Goal: Task Accomplishment & Management: Manage account settings

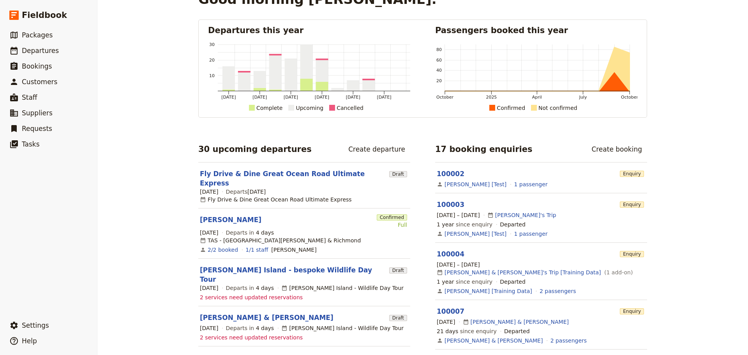
scroll to position [39, 0]
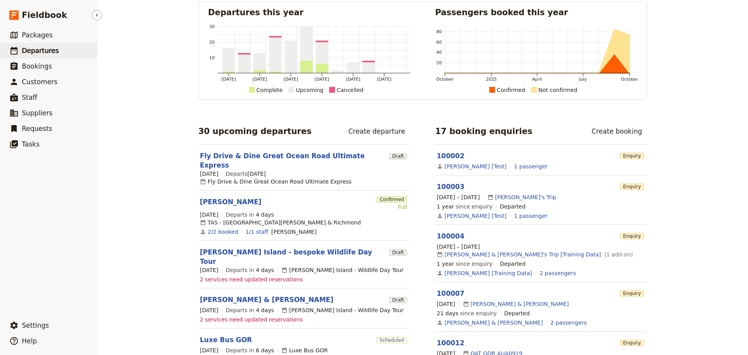
click at [39, 48] on span "Departures" at bounding box center [40, 51] width 37 height 8
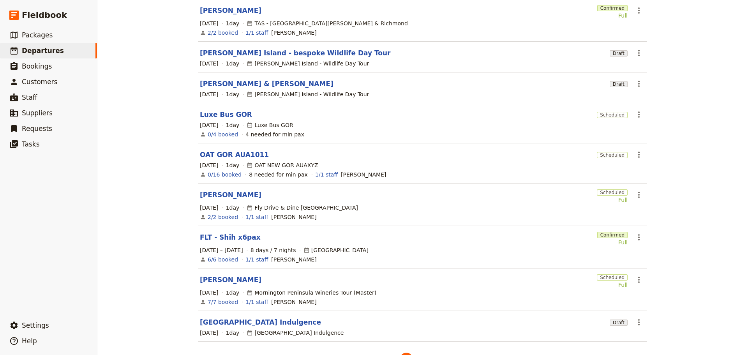
scroll to position [117, 0]
click at [213, 232] on link "FLT - Shih x6pax" at bounding box center [230, 236] width 61 height 9
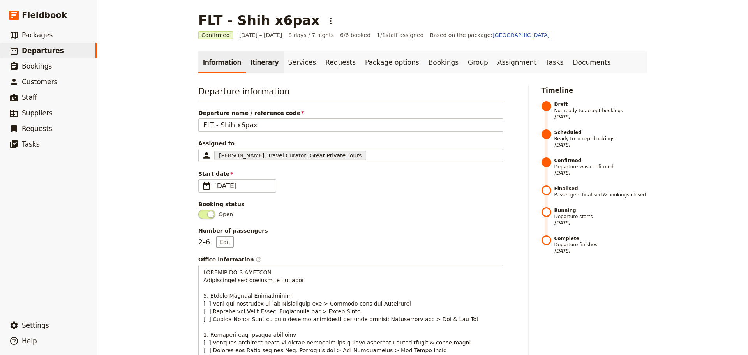
click at [246, 70] on link "Itinerary" at bounding box center [264, 62] width 37 height 22
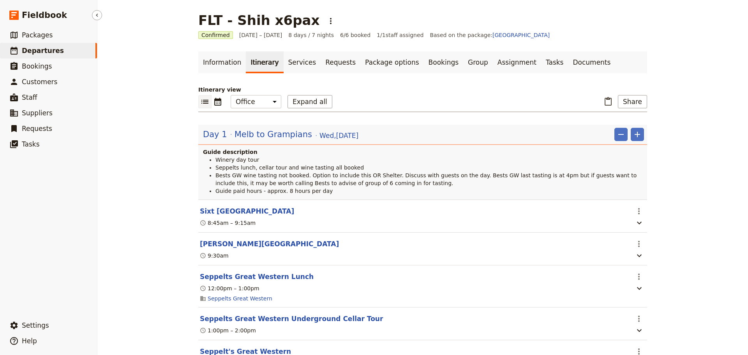
click at [34, 53] on span "Departures" at bounding box center [43, 51] width 42 height 8
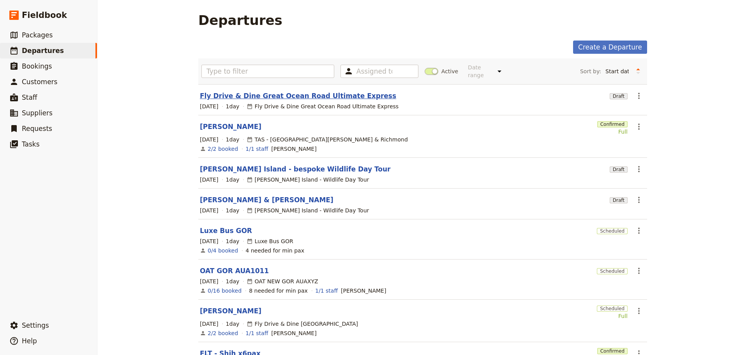
click at [268, 91] on link "Fly Drive & Dine Great Ocean Road Ultimate Express" at bounding box center [298, 95] width 196 height 9
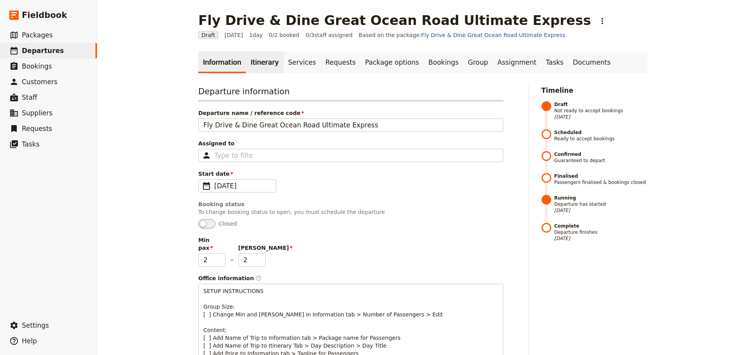
click at [252, 63] on link "Itinerary" at bounding box center [264, 62] width 37 height 22
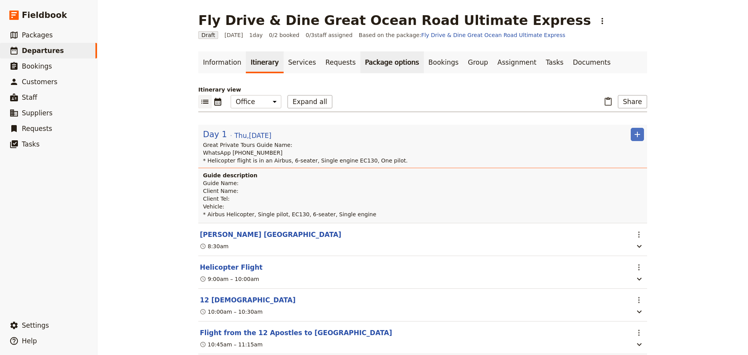
click at [382, 68] on link "Package options" at bounding box center [391, 62] width 63 height 22
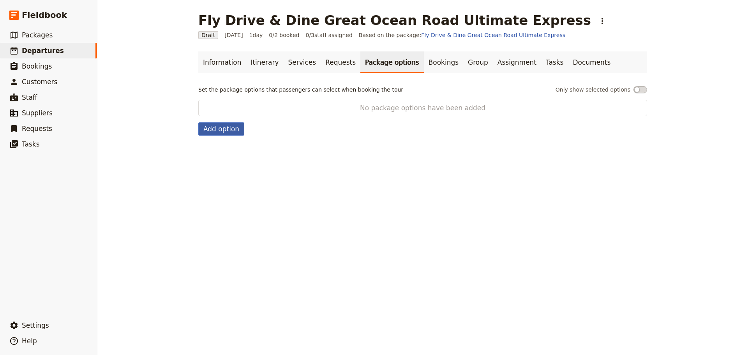
click at [224, 132] on button "Add option" at bounding box center [221, 128] width 46 height 13
select select "addOn"
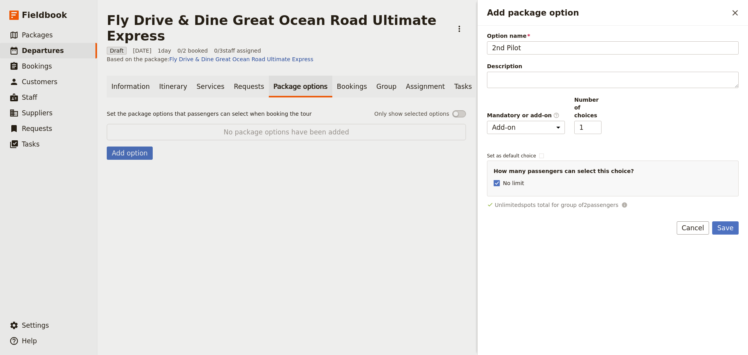
type input "2nd Pilot"
click at [548, 126] on div "Option name 2nd Pilot Description 100 / 100 characters remaining Mandatory or a…" at bounding box center [613, 120] width 252 height 177
click at [550, 122] on select "Mandatory Add-on" at bounding box center [526, 127] width 78 height 13
click at [487, 121] on select "Mandatory Add-on" at bounding box center [526, 127] width 78 height 13
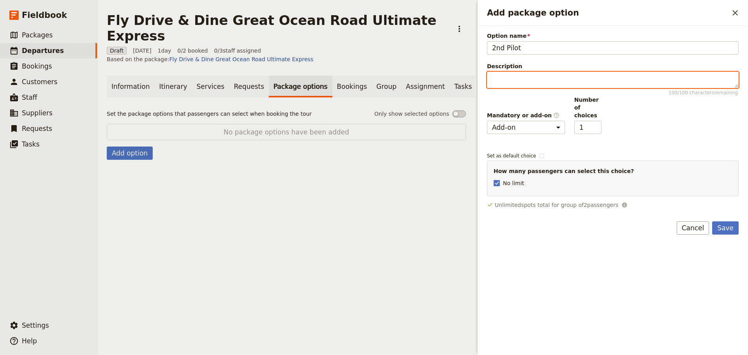
click at [514, 78] on textarea "Description 100 / 100 characters remaining" at bounding box center [613, 80] width 252 height 16
type textarea "Adding a second pilot to your tour"
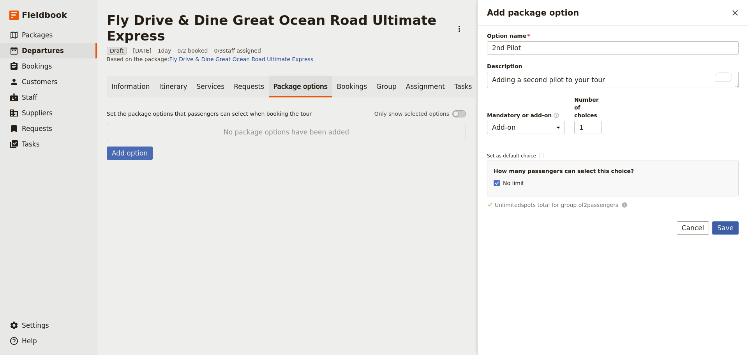
click at [722, 221] on button "Save" at bounding box center [725, 227] width 26 height 13
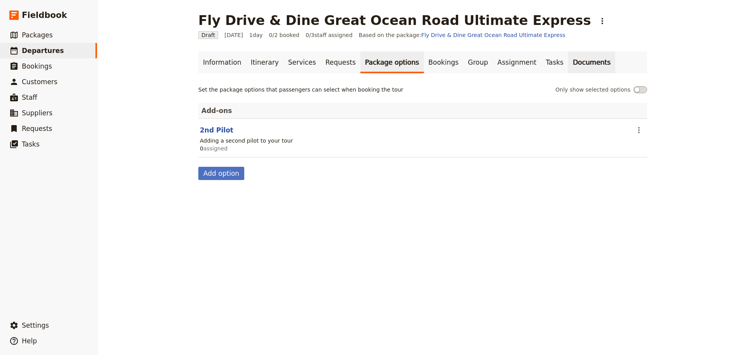
click at [568, 65] on link "Documents" at bounding box center [591, 62] width 47 height 22
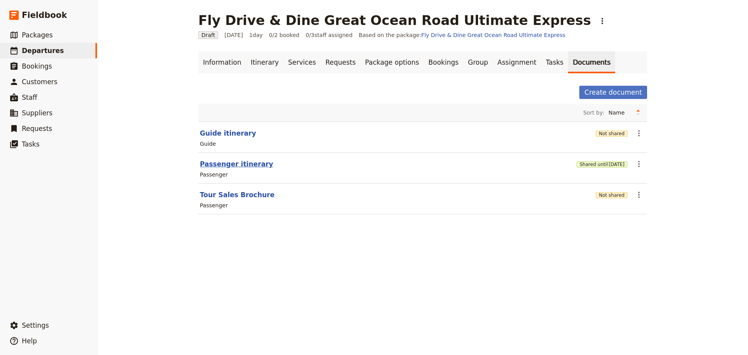
click at [210, 166] on button "Passenger itinerary" at bounding box center [236, 163] width 73 height 9
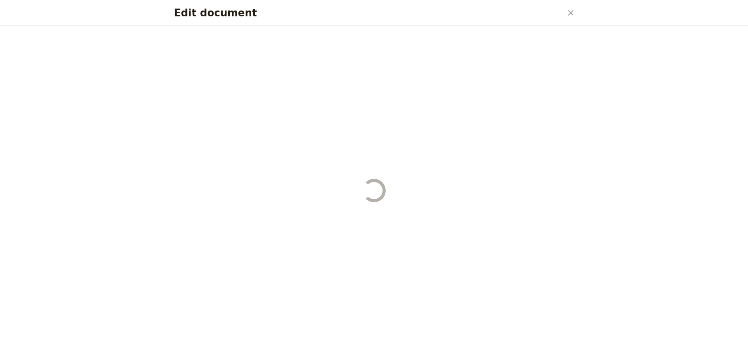
select select "PASSENGER"
select select "DEFAULT"
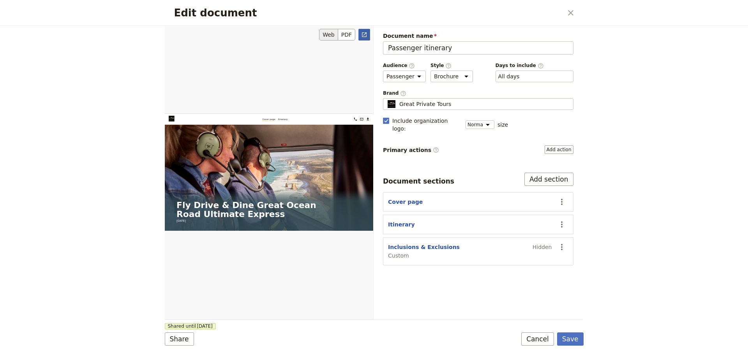
click at [368, 34] on link "​" at bounding box center [364, 35] width 12 height 12
drag, startPoint x: 541, startPoint y: 343, endPoint x: 536, endPoint y: 337, distance: 8.3
click at [541, 344] on button "Cancel" at bounding box center [537, 338] width 33 height 13
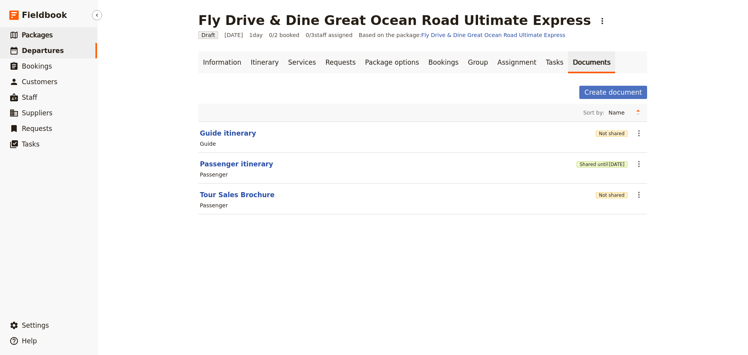
click at [46, 38] on span "Packages" at bounding box center [37, 35] width 31 height 8
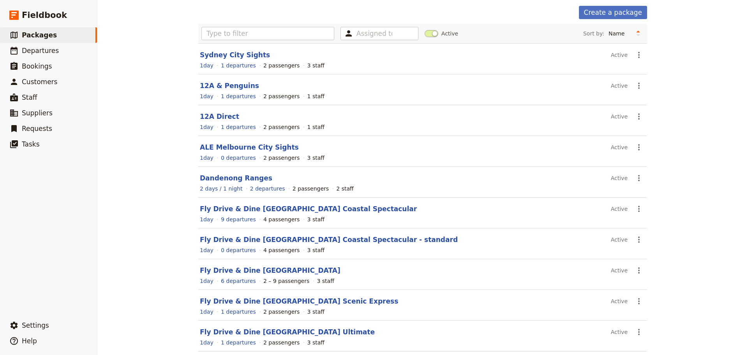
scroll to position [69, 0]
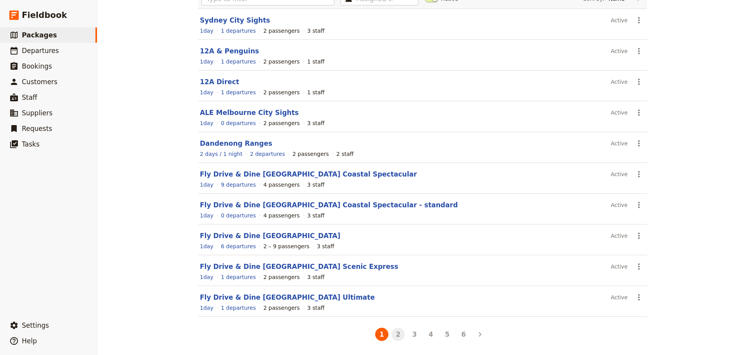
click at [398, 336] on button "2" at bounding box center [397, 334] width 13 height 13
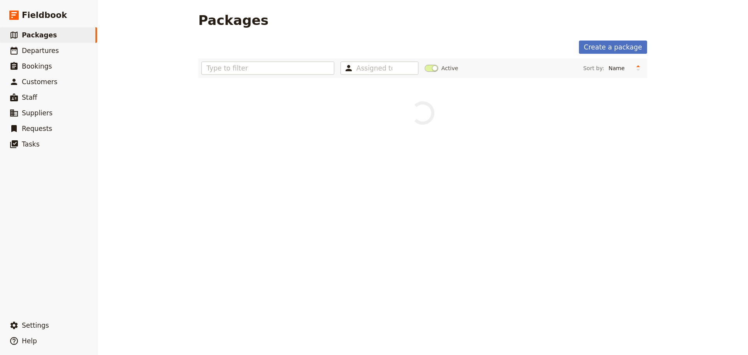
scroll to position [0, 0]
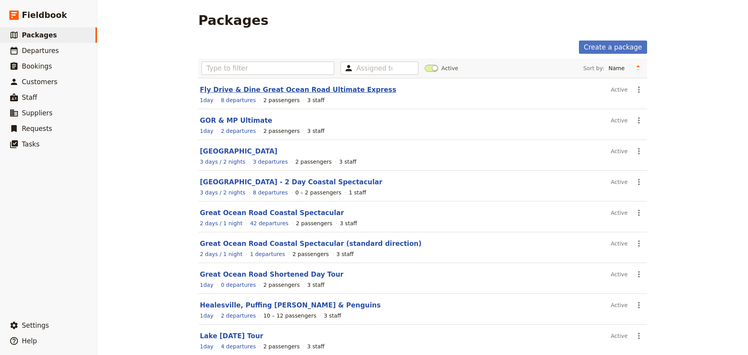
click at [268, 88] on link "Fly Drive & Dine Great Ocean Road Ultimate Express" at bounding box center [298, 90] width 196 height 8
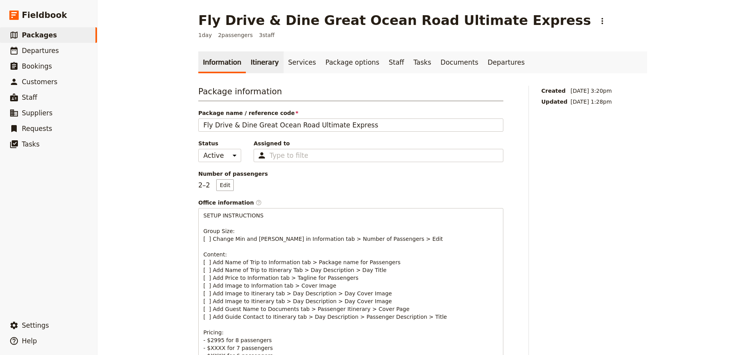
click at [254, 58] on link "Itinerary" at bounding box center [264, 62] width 37 height 22
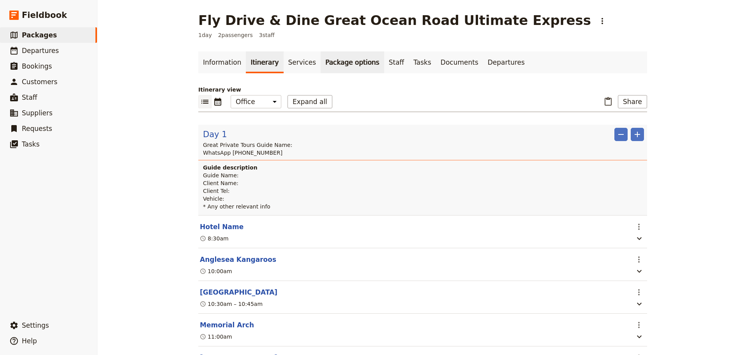
click at [330, 63] on link "Package options" at bounding box center [352, 62] width 63 height 22
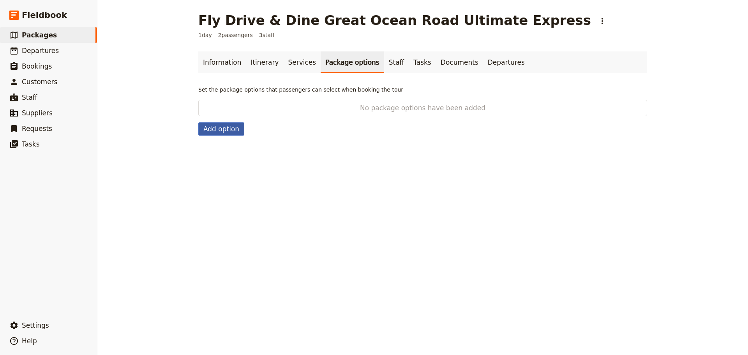
click at [217, 127] on button "Add option" at bounding box center [221, 128] width 46 height 13
select select "addOn"
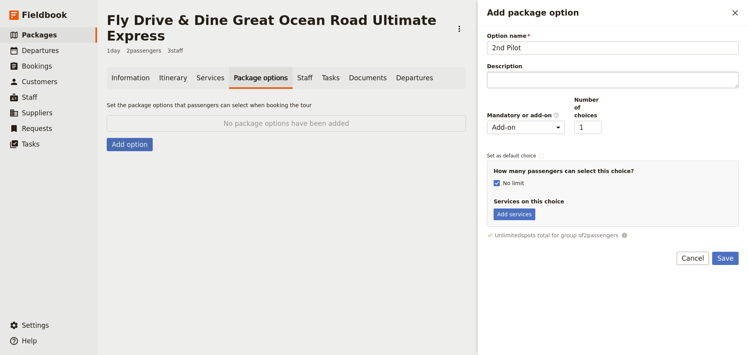
type input "2nd Pilot"
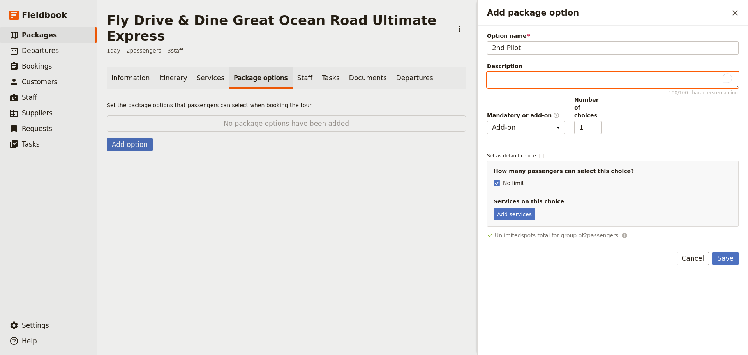
click at [504, 78] on textarea "Description 100 / 100 characters remaining" at bounding box center [613, 80] width 252 height 16
click at [627, 81] on textarea "Request for a second pilot for the flight - add $1000" at bounding box center [613, 80] width 252 height 16
type textarea "Request for a second pilot for the flight - add AUD1000"
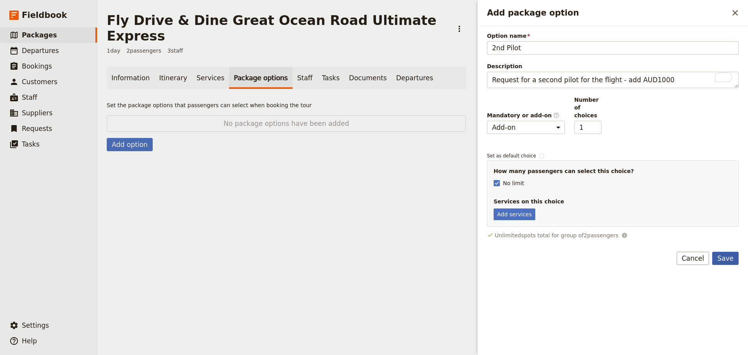
click at [729, 252] on button "Save" at bounding box center [725, 258] width 26 height 13
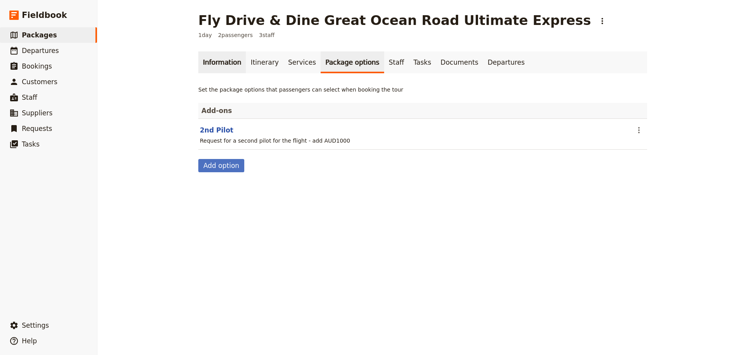
click at [222, 63] on link "Information" at bounding box center [222, 62] width 48 height 22
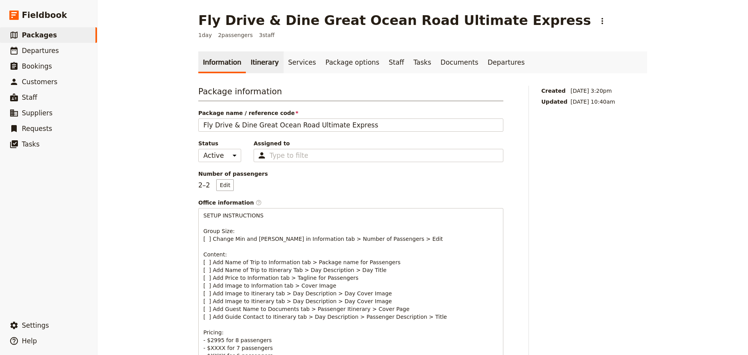
click at [249, 59] on link "Itinerary" at bounding box center [264, 62] width 37 height 22
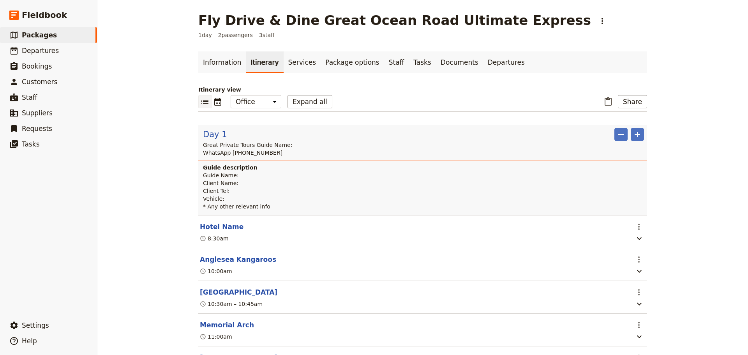
click at [213, 128] on div "Day 1" at bounding box center [215, 134] width 26 height 13
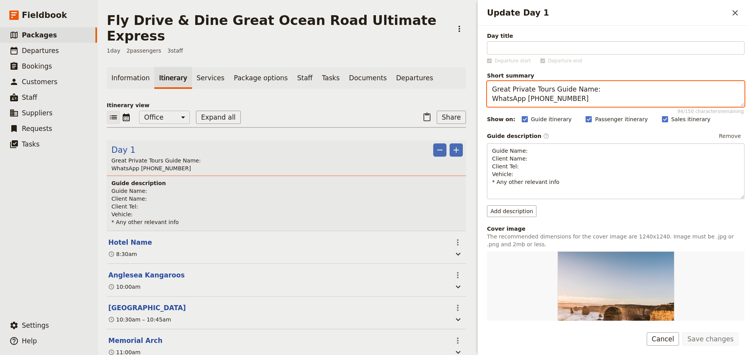
click at [578, 96] on textarea "Great Private Tours Guide Name: WhatsApp +61 400 000 000" at bounding box center [615, 94] width 257 height 26
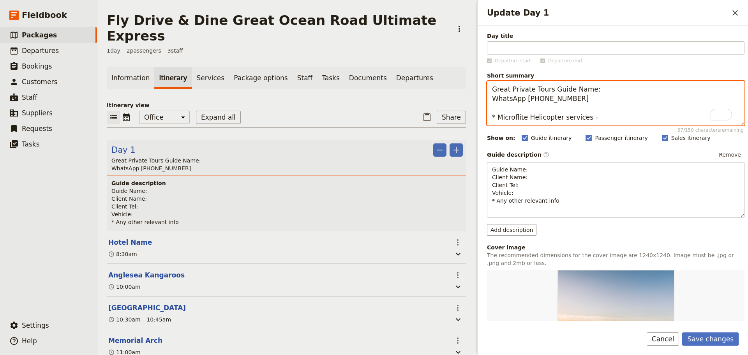
paste textarea "Airbus Helicopter, Single pilot, EC130, 6-seater, Single"
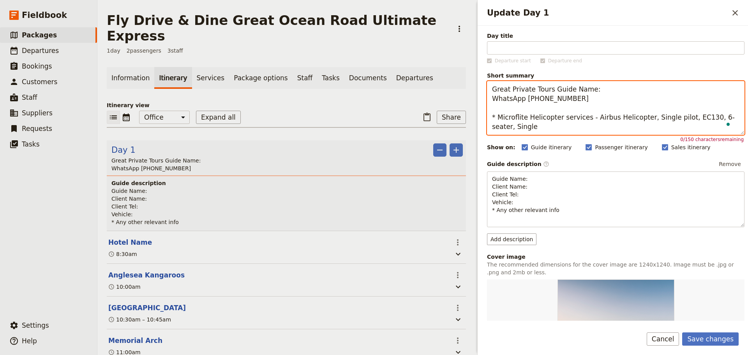
click at [588, 121] on textarea "Great Private Tours Guide Name: WhatsApp [PHONE_NUMBER] * Microflite Helicopter…" at bounding box center [615, 108] width 257 height 54
click at [495, 112] on textarea "Great Private Tours Guide Name: WhatsApp [PHONE_NUMBER] * Microflite Helicopter…" at bounding box center [615, 108] width 257 height 54
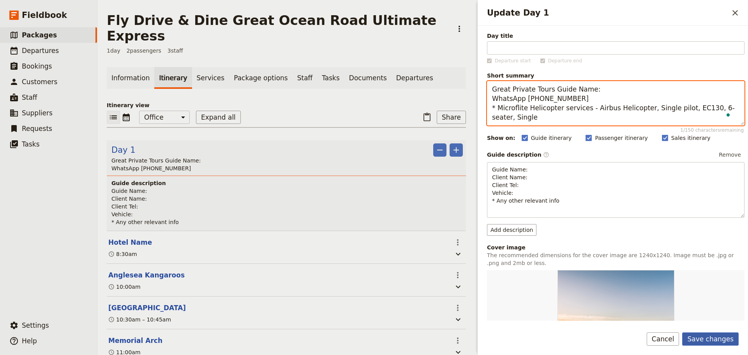
type textarea "Great Private Tours Guide Name: WhatsApp [PHONE_NUMBER] * Microflite Helicopter…"
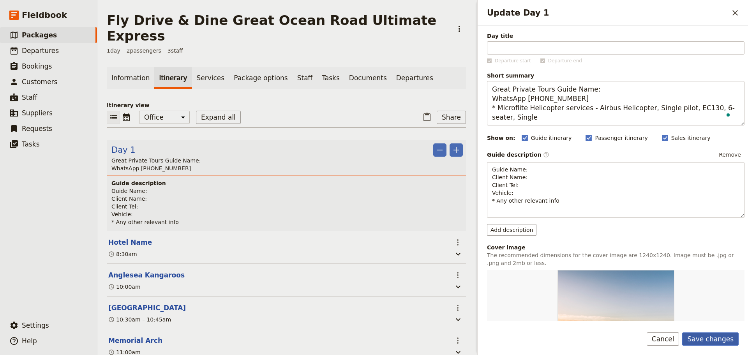
click at [708, 336] on button "Save changes" at bounding box center [710, 338] width 56 height 13
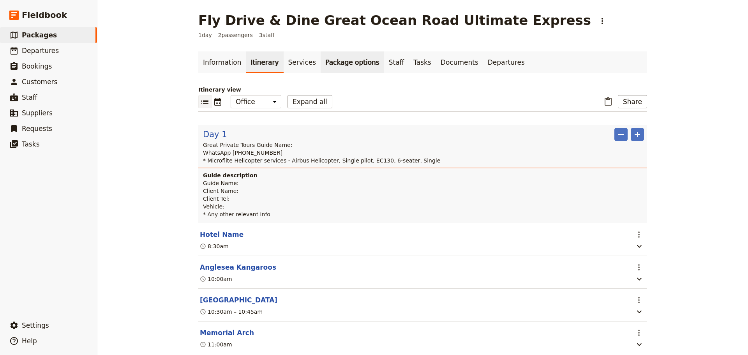
click at [329, 64] on link "Package options" at bounding box center [352, 62] width 63 height 22
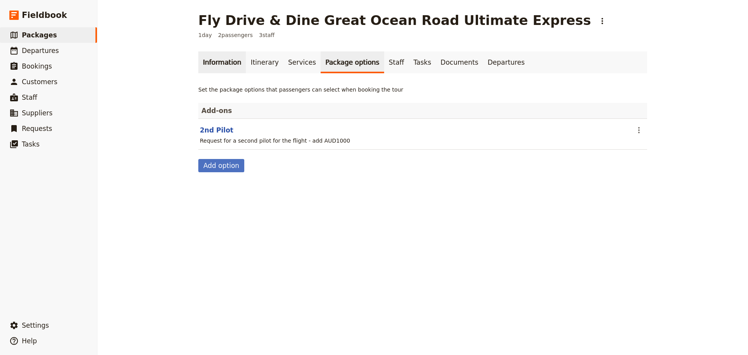
click at [223, 63] on link "Information" at bounding box center [222, 62] width 48 height 22
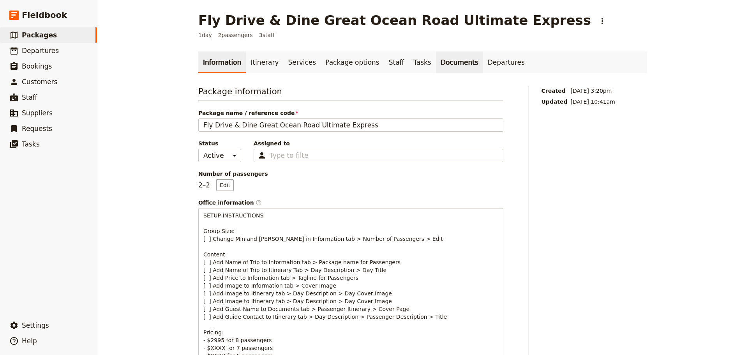
click at [436, 68] on link "Documents" at bounding box center [459, 62] width 47 height 22
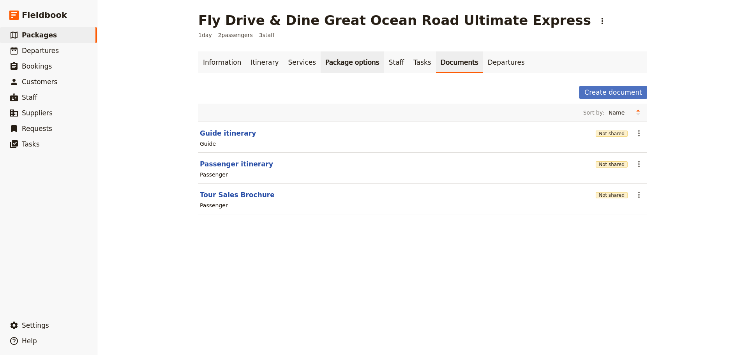
click at [332, 65] on link "Package options" at bounding box center [352, 62] width 63 height 22
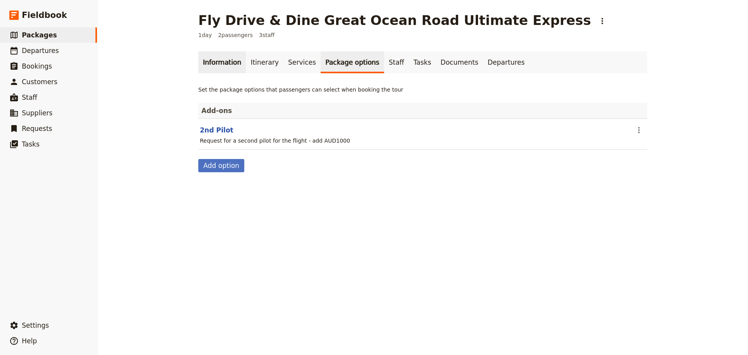
click at [203, 69] on link "Information" at bounding box center [222, 62] width 48 height 22
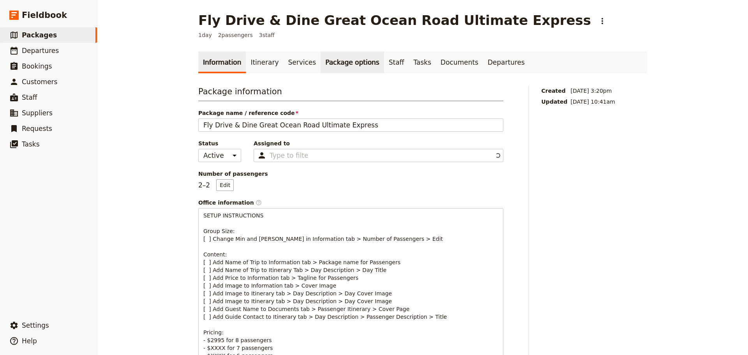
click at [353, 62] on link "Package options" at bounding box center [352, 62] width 63 height 22
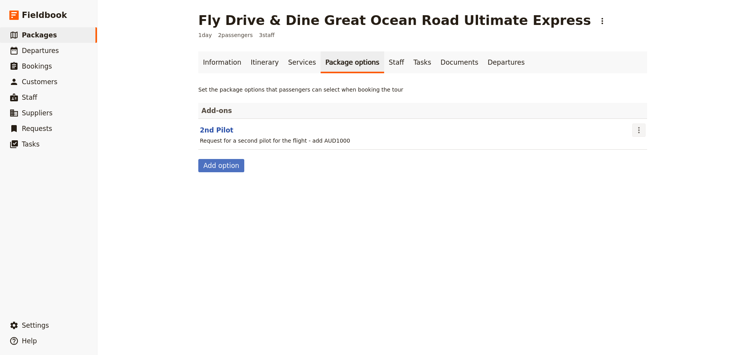
click at [637, 129] on icon "Actions" at bounding box center [638, 129] width 9 height 9
click at [483, 62] on link "Departures" at bounding box center [506, 62] width 46 height 22
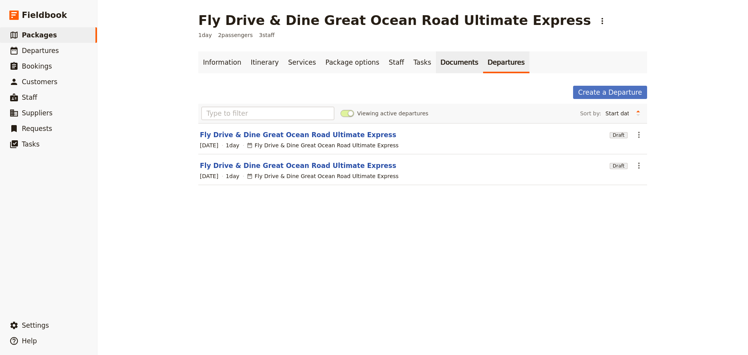
click at [436, 62] on link "Documents" at bounding box center [459, 62] width 47 height 22
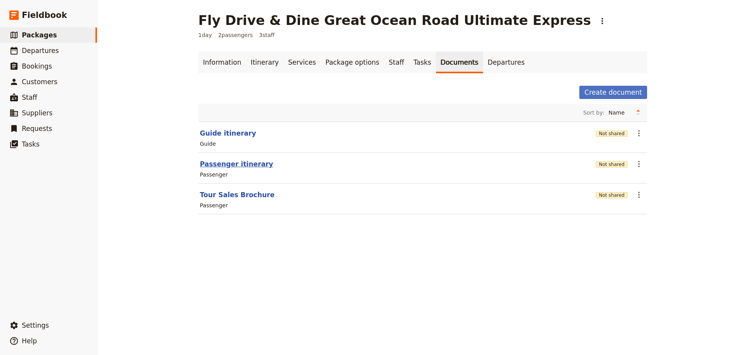
click at [225, 163] on button "Passenger itinerary" at bounding box center [236, 163] width 73 height 9
select select "PASSENGER"
select select "RUN_SHEET"
select select "DEFAULT"
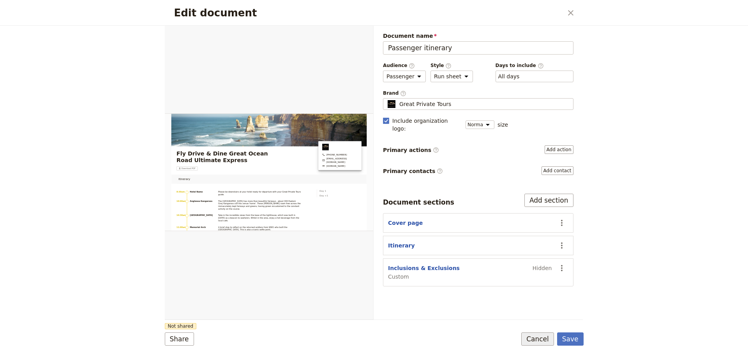
click at [541, 338] on button "Cancel" at bounding box center [537, 338] width 33 height 13
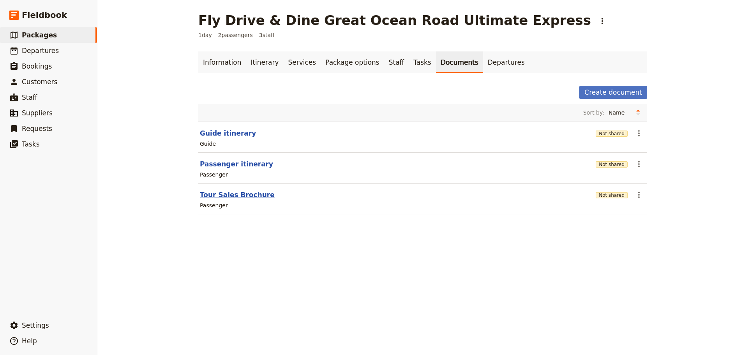
click at [228, 197] on button "Tour Sales Brochure" at bounding box center [237, 194] width 75 height 9
select select "PASSENGER"
select select "DEFAULT"
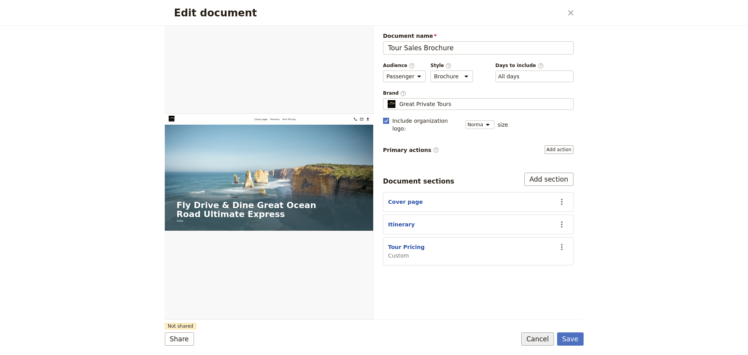
click at [534, 341] on button "Cancel" at bounding box center [537, 338] width 33 height 13
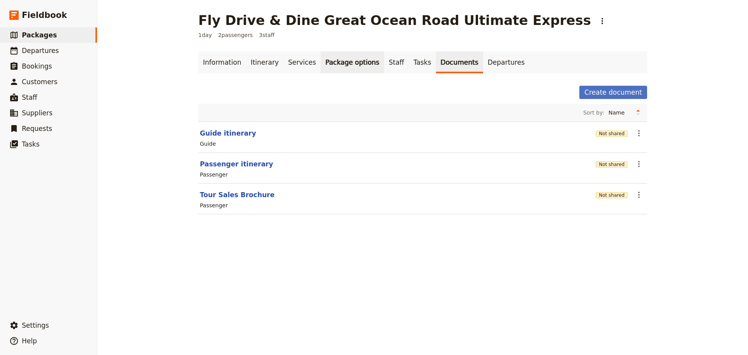
click at [330, 57] on link "Package options" at bounding box center [352, 62] width 63 height 22
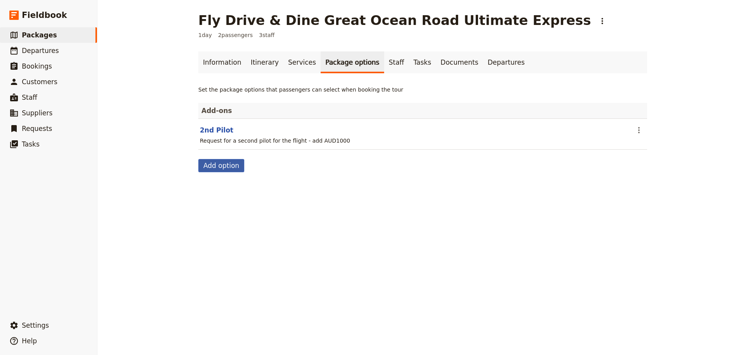
click at [209, 164] on button "Add option" at bounding box center [221, 165] width 46 height 13
select select "addOn"
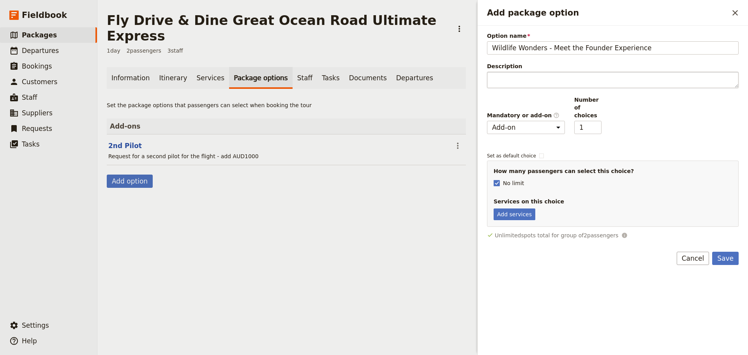
type input "Wildlife Wonders - Meet the Founder Experience"
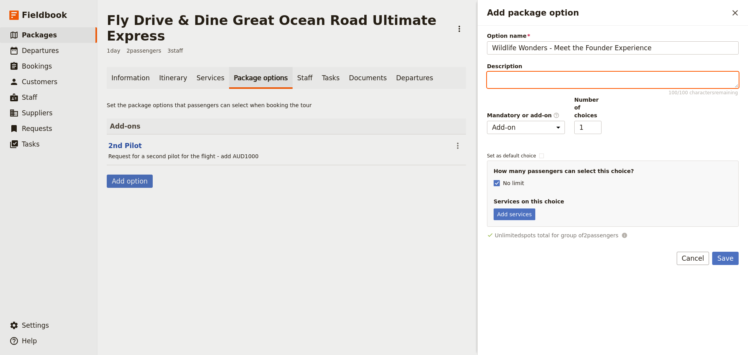
click at [576, 82] on textarea "Description 100 / 100 characters remaining" at bounding box center [613, 80] width 252 height 16
type textarea "Meet the founder of Wildlife Wonders for a private guided tour of the sanctuary"
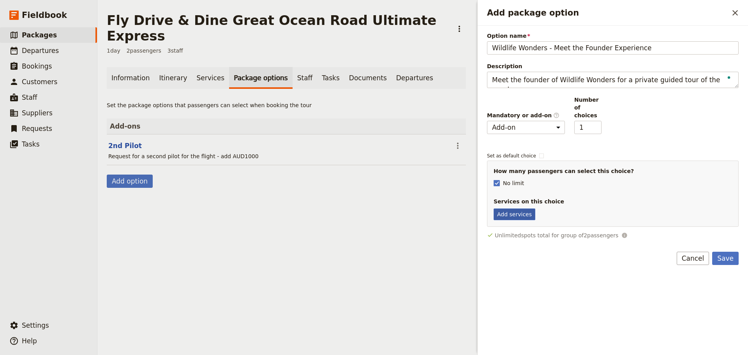
click at [513, 211] on button "Add services" at bounding box center [514, 214] width 42 height 12
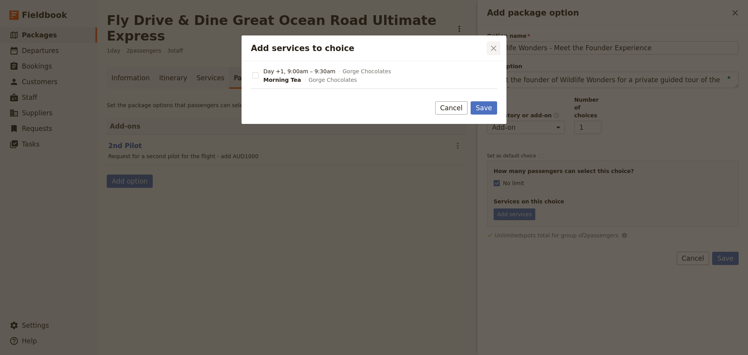
click at [490, 51] on icon "Close dialog" at bounding box center [493, 48] width 9 height 9
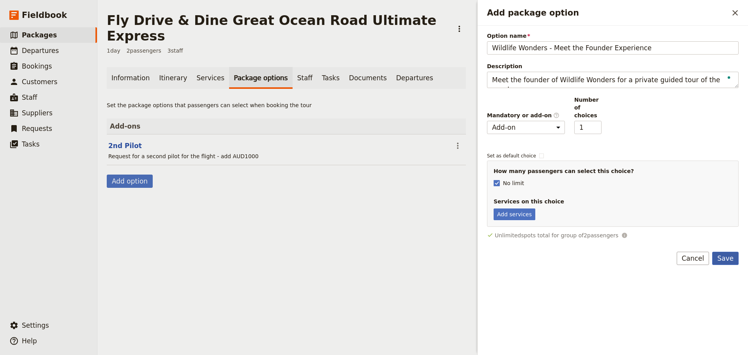
click at [736, 252] on button "Save" at bounding box center [725, 258] width 26 height 13
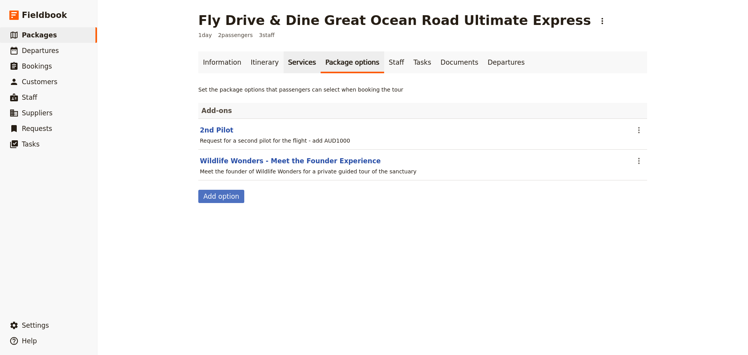
click at [292, 62] on link "Services" at bounding box center [302, 62] width 37 height 22
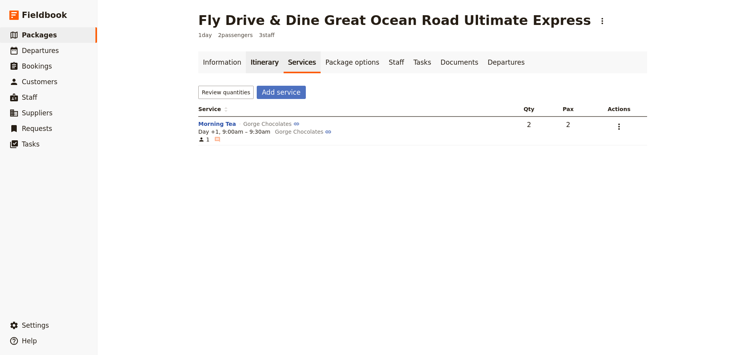
click at [250, 63] on link "Itinerary" at bounding box center [264, 62] width 37 height 22
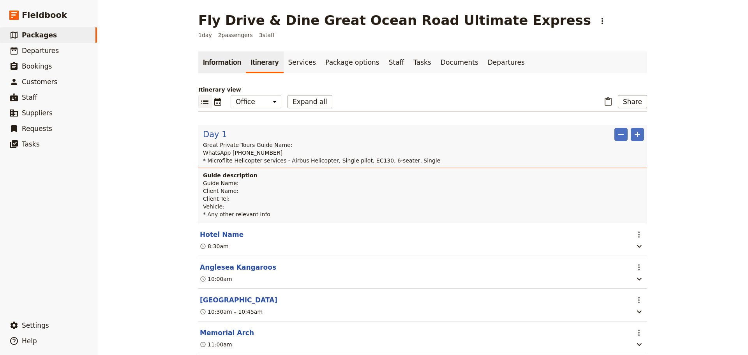
click at [218, 63] on link "Information" at bounding box center [222, 62] width 48 height 22
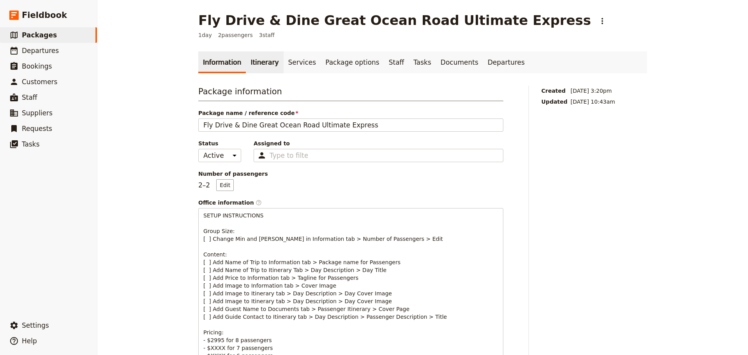
click at [254, 61] on link "Itinerary" at bounding box center [264, 62] width 37 height 22
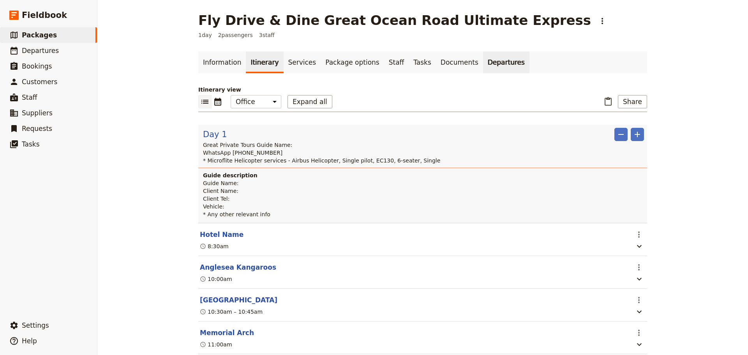
click at [483, 62] on link "Departures" at bounding box center [506, 62] width 46 height 22
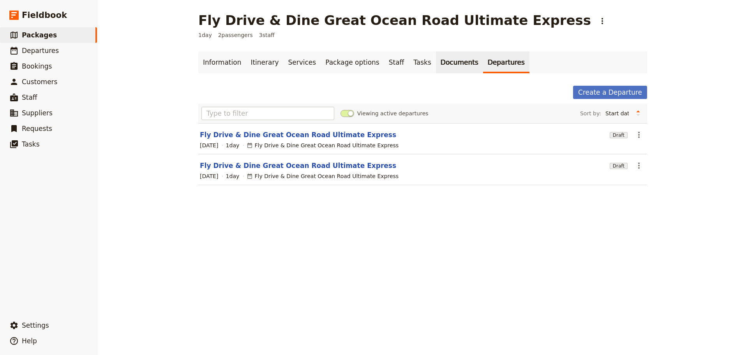
click at [436, 59] on link "Documents" at bounding box center [459, 62] width 47 height 22
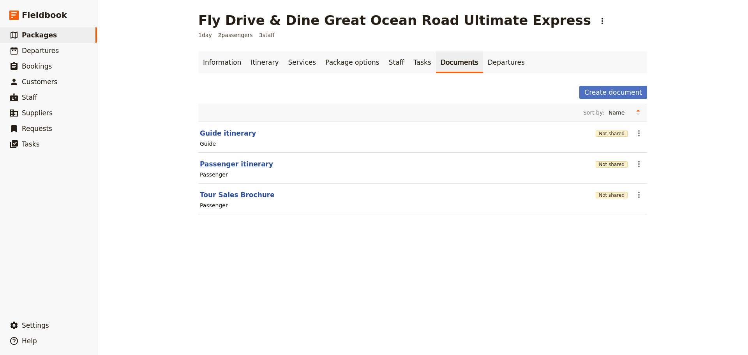
click at [215, 168] on button "Passenger itinerary" at bounding box center [236, 163] width 73 height 9
select select "PASSENGER"
select select "RUN_SHEET"
select select "DEFAULT"
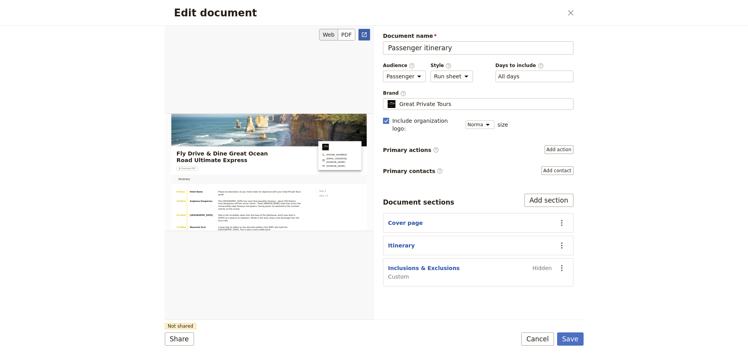
click at [366, 35] on icon "Open full preview" at bounding box center [364, 34] width 5 height 5
click at [461, 76] on select "Brochure Run sheet" at bounding box center [451, 76] width 42 height 12
select select "BROCHURE"
click at [430, 70] on select "Brochure Run sheet" at bounding box center [451, 76] width 42 height 12
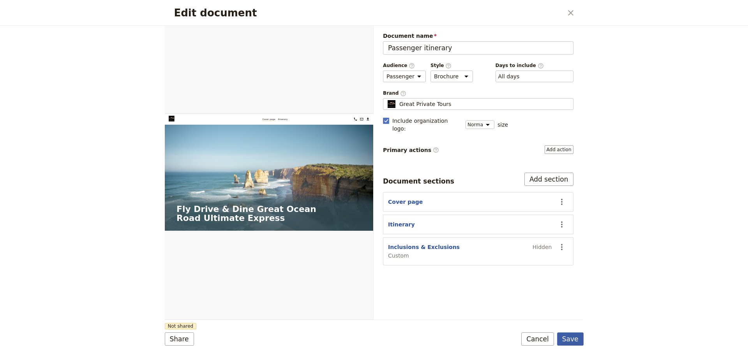
click at [567, 336] on button "Save" at bounding box center [570, 338] width 26 height 13
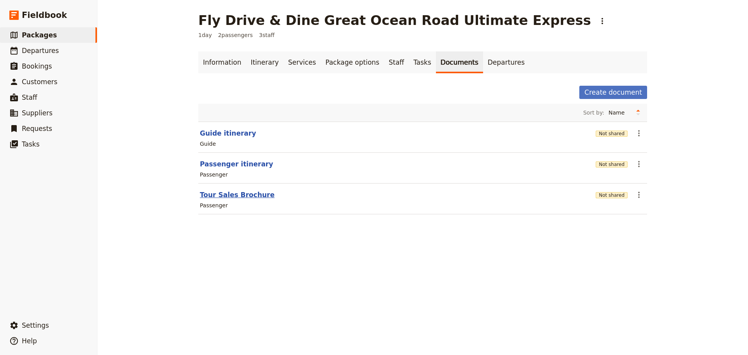
click at [213, 194] on button "Tour Sales Brochure" at bounding box center [237, 194] width 75 height 9
select select "PASSENGER"
select select "DEFAULT"
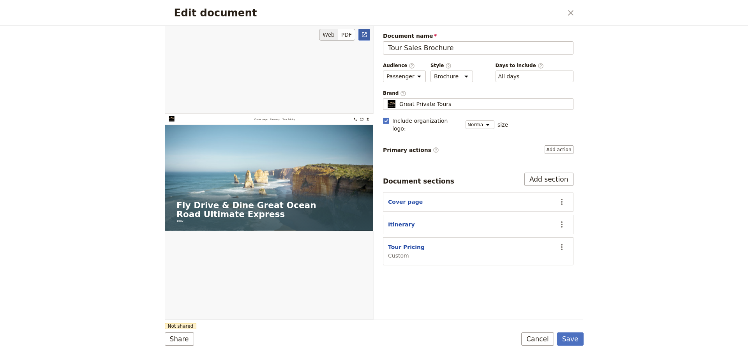
click at [364, 36] on icon "Open full preview" at bounding box center [364, 35] width 6 height 6
click at [534, 340] on button "Cancel" at bounding box center [537, 338] width 33 height 13
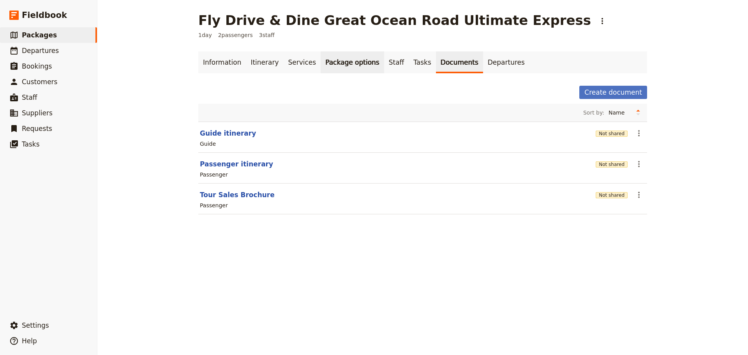
click at [324, 58] on link "Package options" at bounding box center [352, 62] width 63 height 22
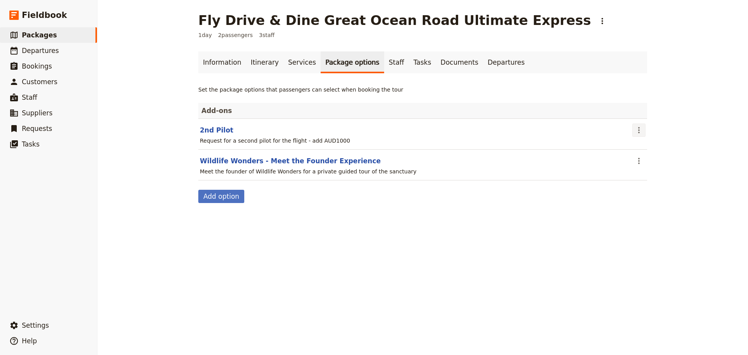
click at [634, 127] on icon "Actions" at bounding box center [638, 129] width 9 height 9
click at [601, 96] on div "Set the package options that passengers can select when booking the tour Add-on…" at bounding box center [422, 144] width 449 height 117
click at [205, 128] on button "2nd Pilot" at bounding box center [216, 129] width 33 height 9
select select "addOn"
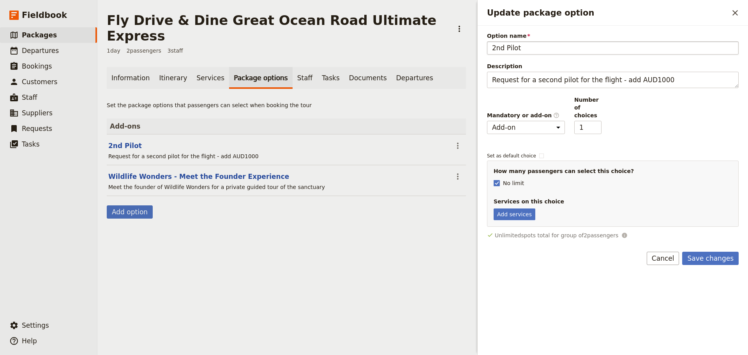
click at [506, 48] on input "2nd Pilot" at bounding box center [613, 47] width 252 height 13
type input "2nd Helicopter Pilot"
click at [707, 253] on button "Save changes" at bounding box center [710, 258] width 56 height 13
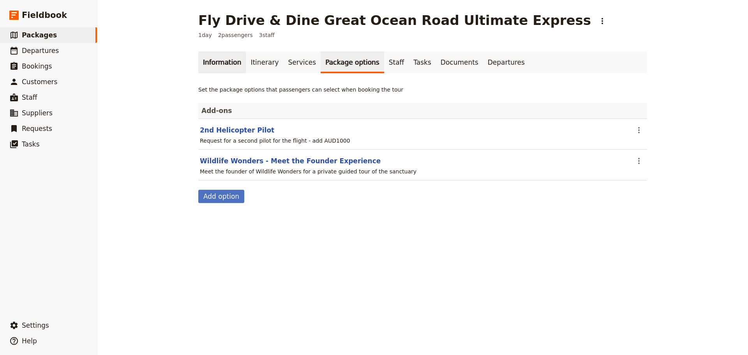
click at [227, 59] on link "Information" at bounding box center [222, 62] width 48 height 22
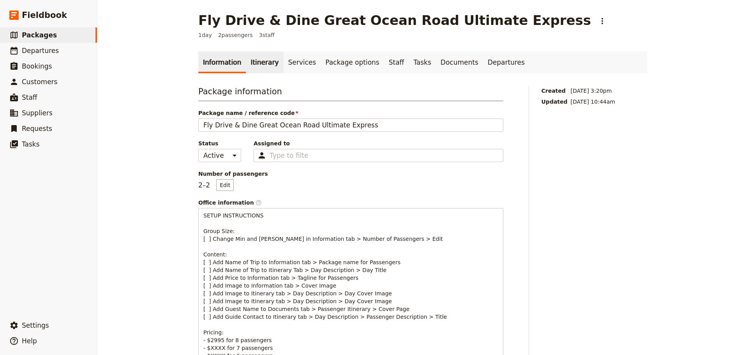
click at [246, 60] on link "Itinerary" at bounding box center [264, 62] width 37 height 22
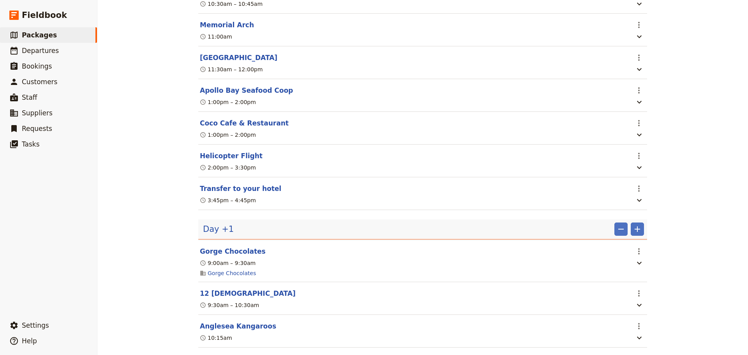
scroll to position [195, 0]
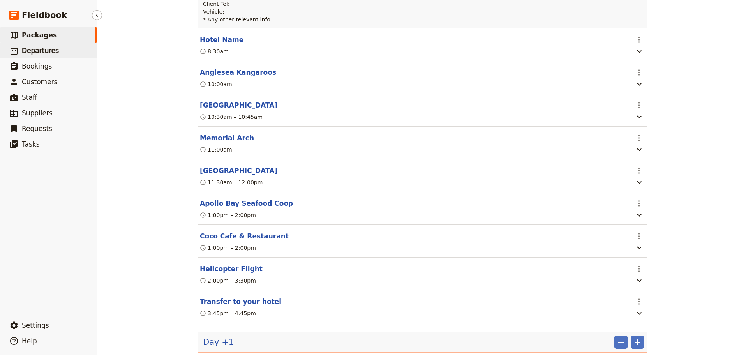
click at [33, 52] on span "Departures" at bounding box center [40, 51] width 37 height 8
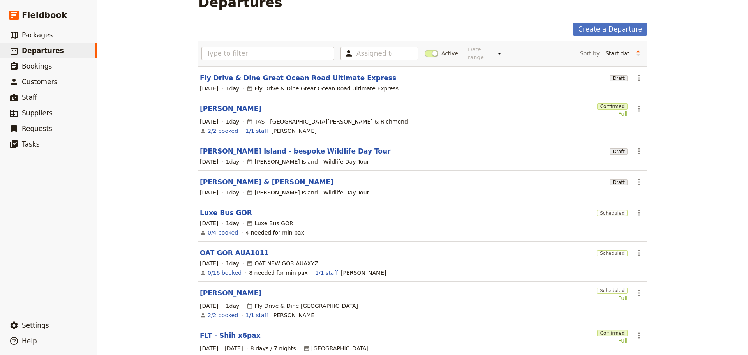
scroll to position [96, 0]
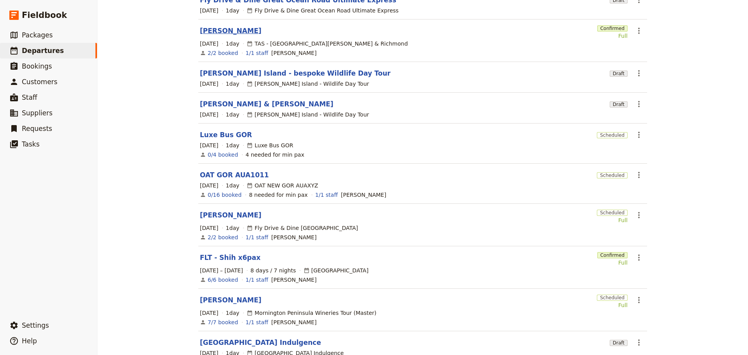
click at [216, 26] on link "Paul Turner" at bounding box center [231, 30] width 62 height 9
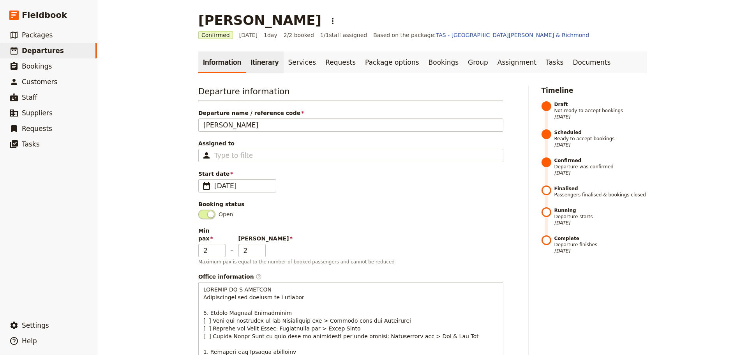
click at [250, 63] on link "Itinerary" at bounding box center [264, 62] width 37 height 22
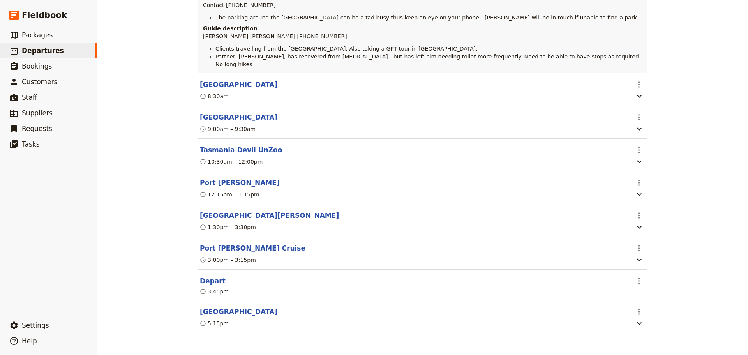
scroll to position [167, 0]
click at [635, 157] on icon "button" at bounding box center [638, 161] width 9 height 9
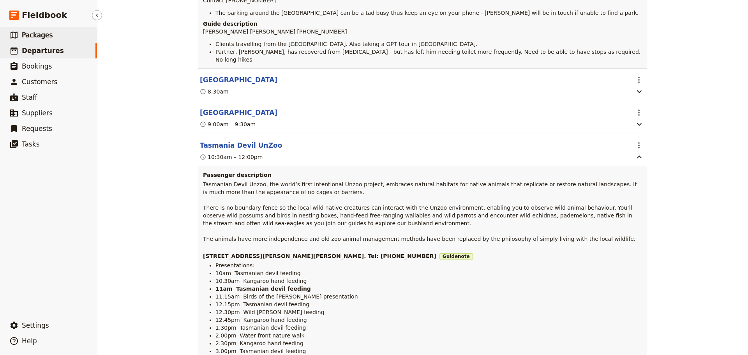
click at [49, 39] on link "​ Packages" at bounding box center [48, 35] width 97 height 16
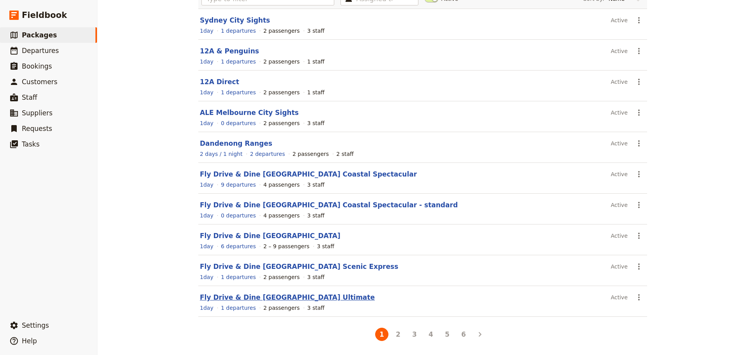
click at [273, 295] on link "Fly Drive & Dine Great Ocean Road Ultimate" at bounding box center [287, 297] width 175 height 8
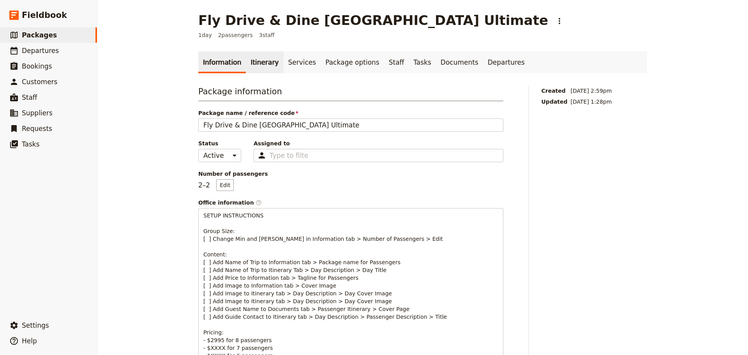
click at [252, 57] on link "Itinerary" at bounding box center [264, 62] width 37 height 22
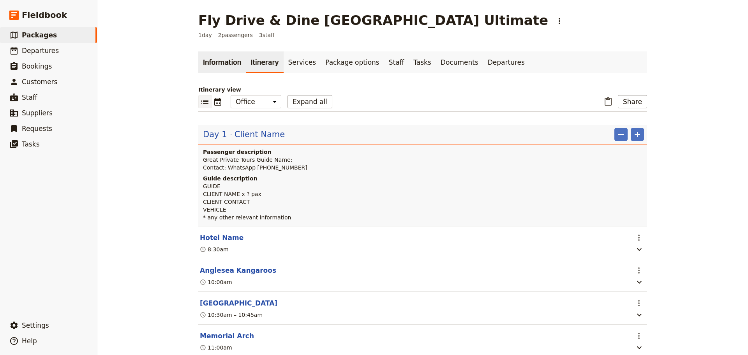
click at [219, 62] on link "Information" at bounding box center [222, 62] width 48 height 22
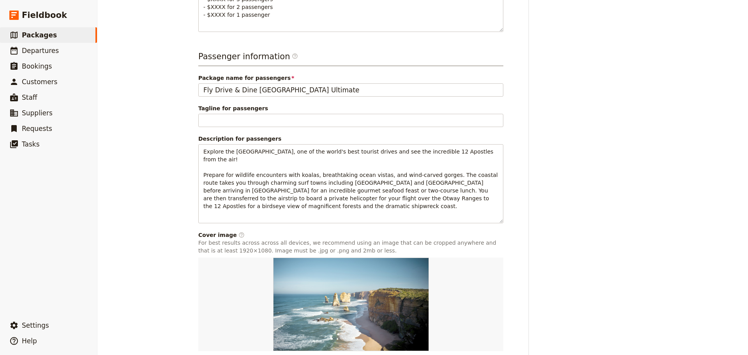
scroll to position [415, 0]
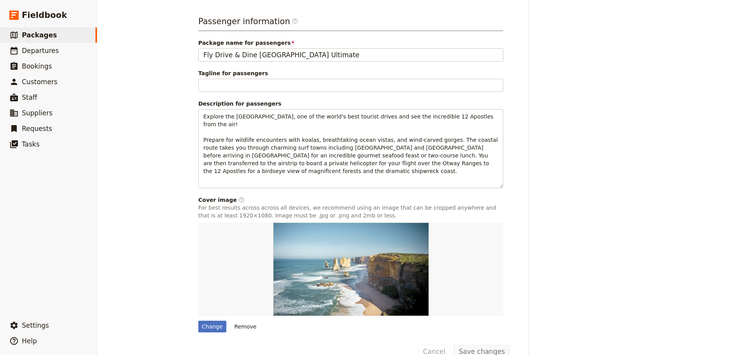
click at [240, 321] on button "Remove" at bounding box center [245, 327] width 29 height 12
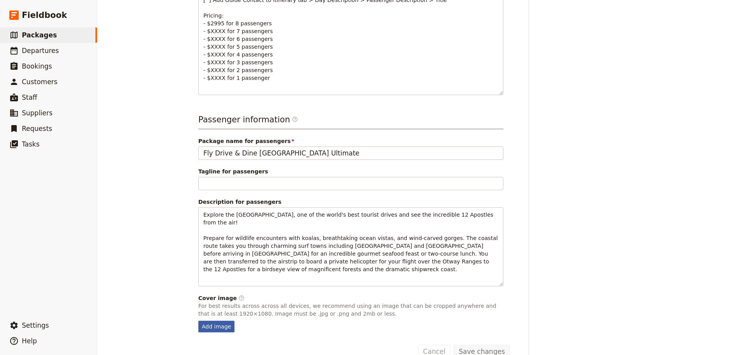
click at [223, 321] on div "Add image" at bounding box center [216, 327] width 36 height 12
click at [198, 320] on input "Add image" at bounding box center [198, 320] width 0 height 0
type input "C:\fakepath\12A Heli's 1.jpg"
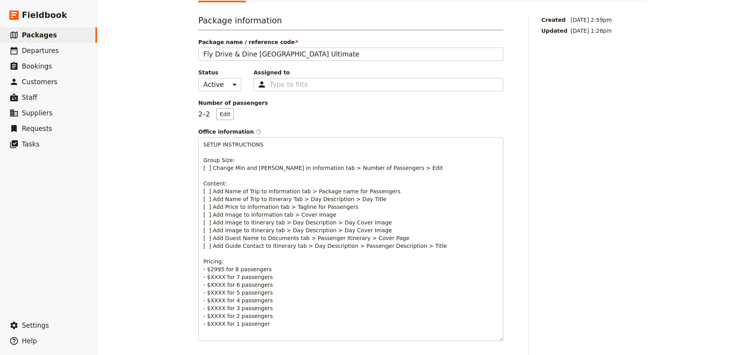
scroll to position [0, 0]
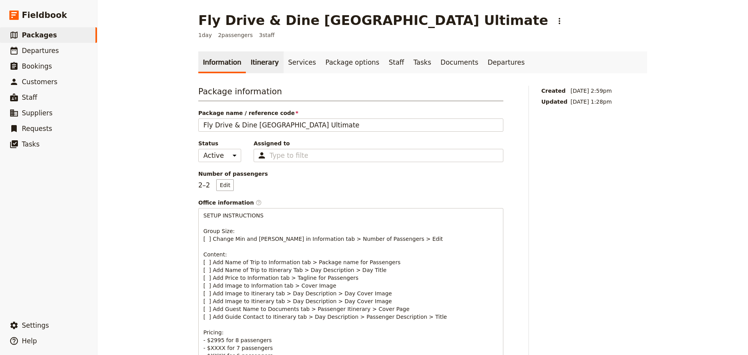
click at [246, 53] on link "Itinerary" at bounding box center [264, 62] width 37 height 22
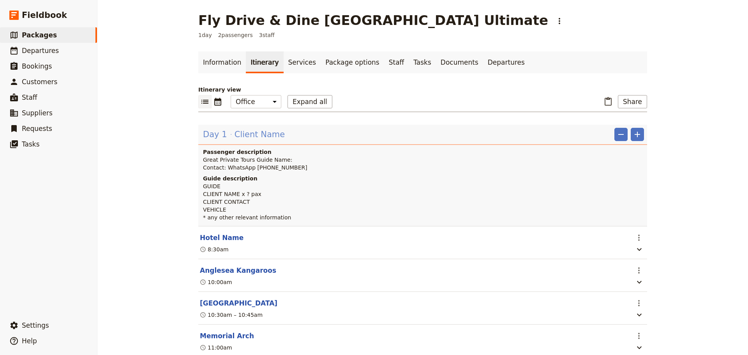
click at [236, 131] on span "Client Name" at bounding box center [259, 135] width 50 height 12
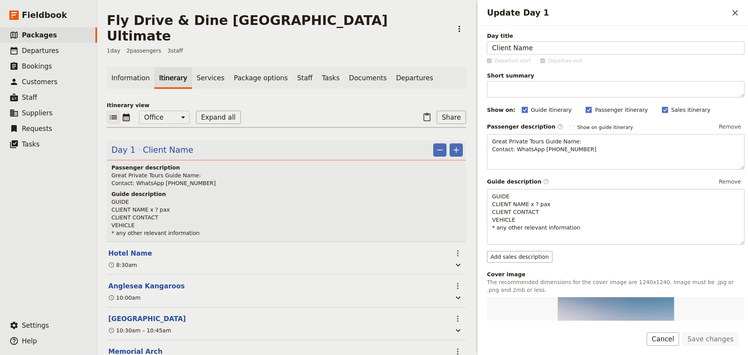
drag, startPoint x: 551, startPoint y: 49, endPoint x: 467, endPoint y: 49, distance: 84.5
click at [467, 49] on div "Fly Drive & Dine Great Ocean Road Ultimate ​ 1 day 2 passengers 3 staff Informa…" at bounding box center [422, 177] width 650 height 355
click at [723, 339] on button "Save changes" at bounding box center [710, 338] width 56 height 13
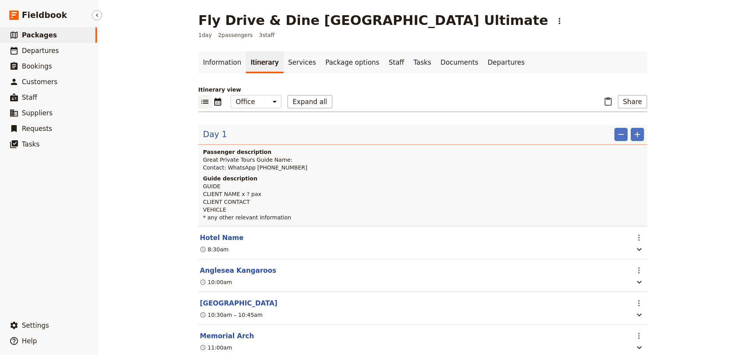
click at [26, 31] on span "Packages" at bounding box center [39, 35] width 35 height 8
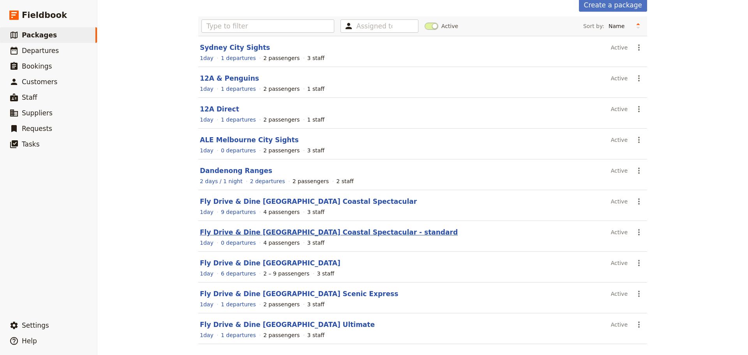
scroll to position [69, 0]
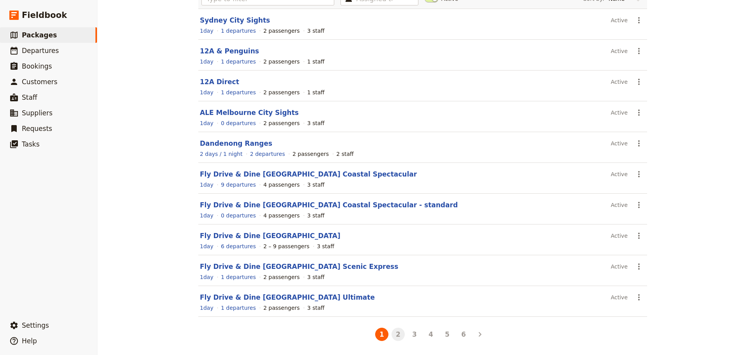
click at [400, 334] on button "2" at bounding box center [397, 334] width 13 height 13
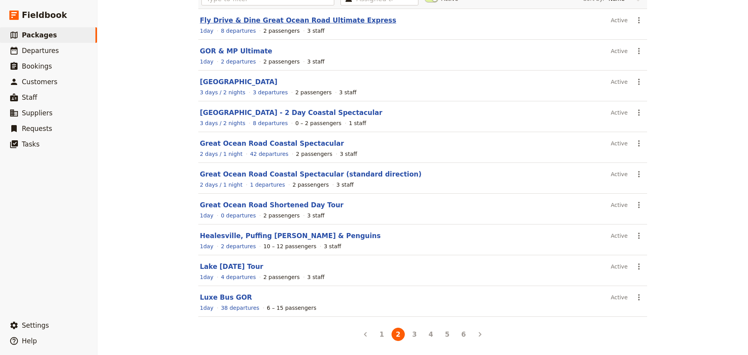
click at [260, 20] on link "Fly Drive & Dine Great Ocean Road Ultimate Express" at bounding box center [298, 20] width 196 height 8
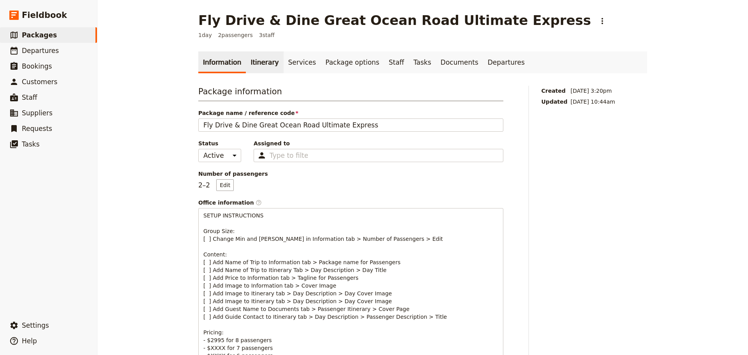
click at [247, 54] on link "Itinerary" at bounding box center [264, 62] width 37 height 22
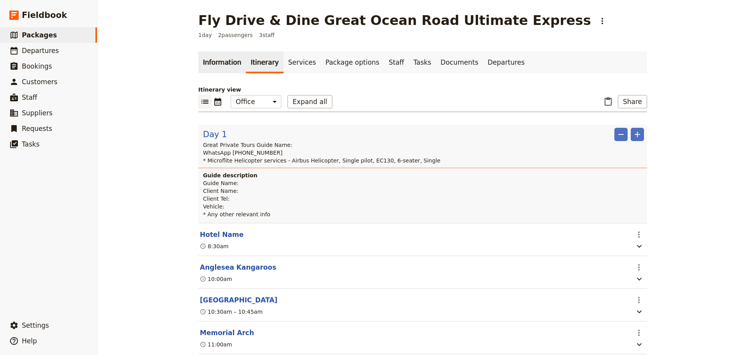
click at [200, 60] on link "Information" at bounding box center [222, 62] width 48 height 22
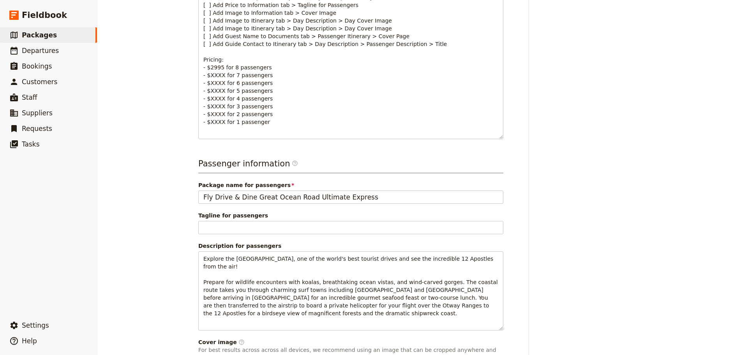
scroll to position [415, 0]
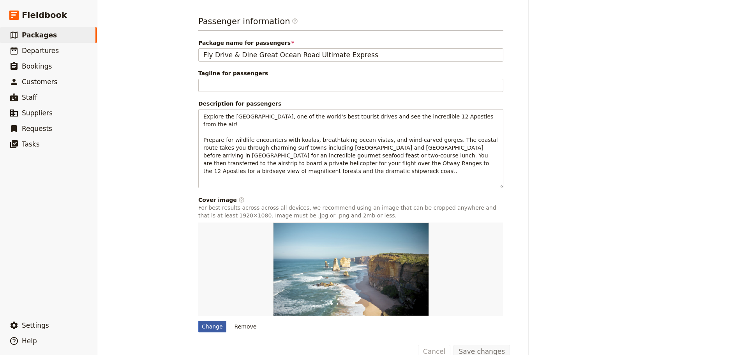
click at [205, 321] on div "Change" at bounding box center [212, 327] width 28 height 12
click at [198, 320] on input "Change" at bounding box center [198, 320] width 0 height 0
type input "C:\fakepath\12A Heli's 1.jpg"
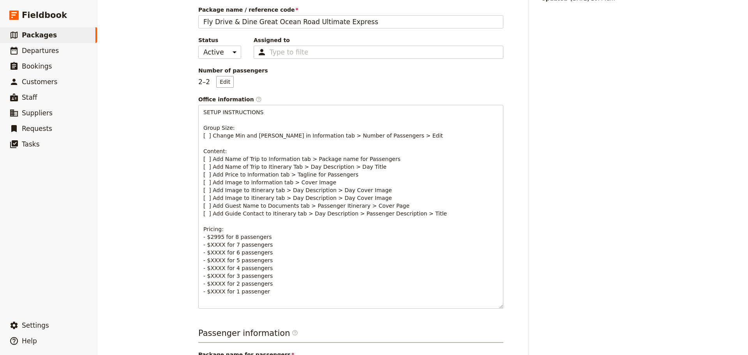
scroll to position [0, 0]
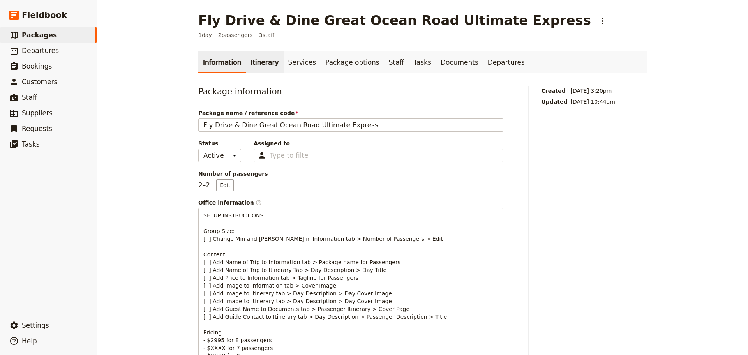
click at [261, 62] on link "Itinerary" at bounding box center [264, 62] width 37 height 22
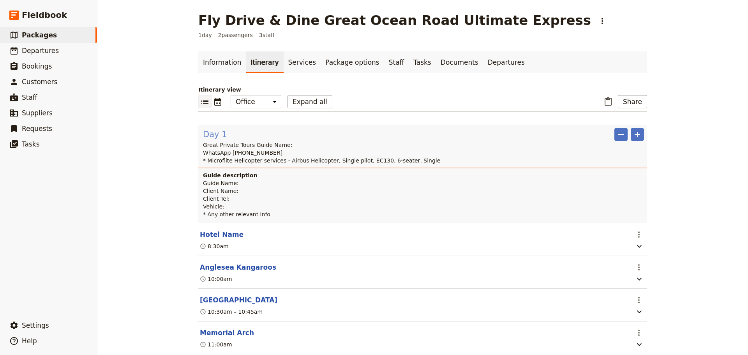
click at [208, 137] on span "Day 1" at bounding box center [215, 135] width 24 height 12
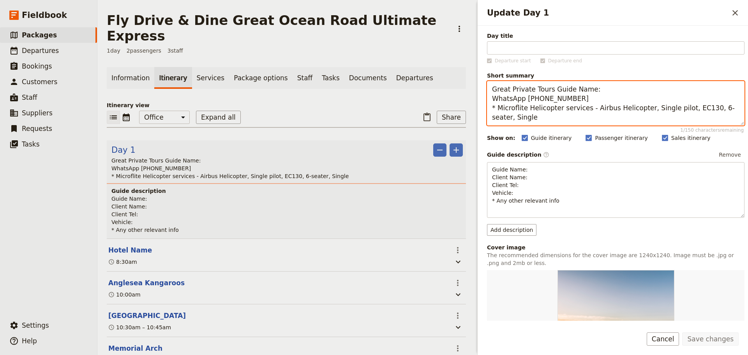
click at [591, 99] on textarea "Great Private Tours Guide Name: WhatsApp [PHONE_NUMBER] * Microflite Helicopter…" at bounding box center [615, 103] width 257 height 44
type textarea "Great Private Tours Guide Name: WhatsApp [PHONE_NUMBER] * Microflite Helicopter…"
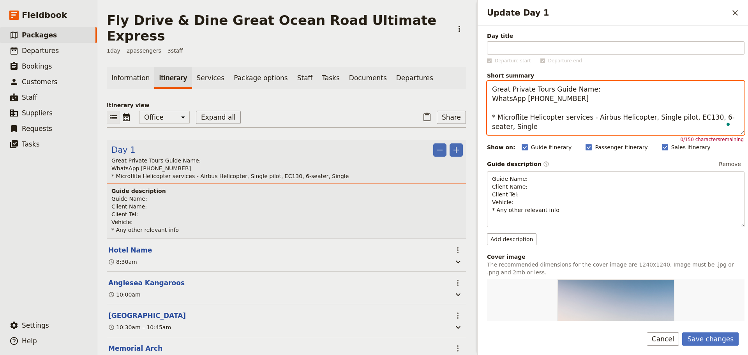
click at [497, 116] on textarea "Great Private Tours Guide Name: WhatsApp [PHONE_NUMBER] * Microflite Helicopter…" at bounding box center [615, 108] width 257 height 54
click at [525, 128] on textarea "Great Private Tours Guide Name: WhatsApp [PHONE_NUMBER] * Microflite Helicopter…" at bounding box center [615, 108] width 257 height 54
click at [500, 117] on textarea "Great Private Tours Guide Name: WhatsApp [PHONE_NUMBER] * Microflite Helicopter…" at bounding box center [615, 108] width 257 height 54
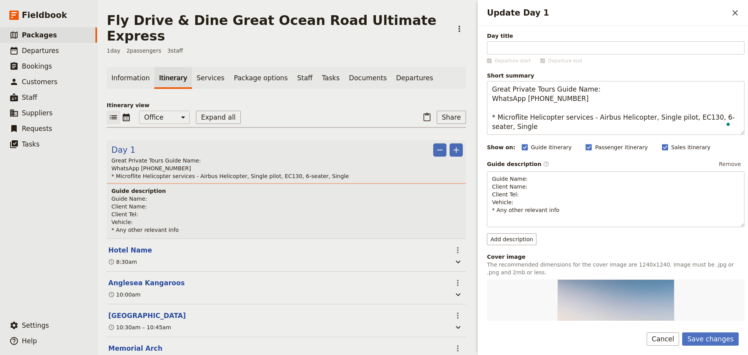
type textarea "Great Private Tours Guide Name: WhatsApp [PHONE_NUMBER] * Microflite Helicopter…"
click at [712, 332] on button "Save changes" at bounding box center [710, 338] width 56 height 13
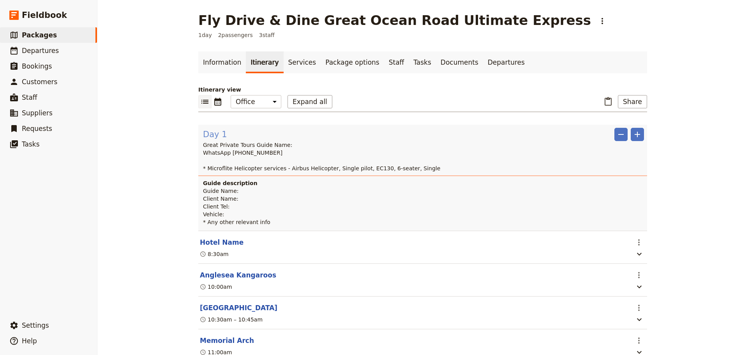
click at [208, 134] on span "Day 1" at bounding box center [215, 135] width 24 height 12
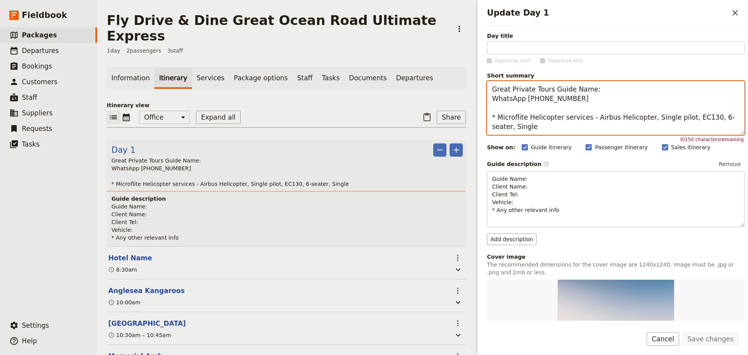
click at [495, 118] on textarea "Great Private Tours Guide Name: WhatsApp [PHONE_NUMBER] * Microflite Helicopter…" at bounding box center [615, 108] width 257 height 54
click at [495, 121] on textarea "Great Private Tours Guide Name: WhatsApp [PHONE_NUMBER] * Microflite Helicopter…" at bounding box center [615, 108] width 257 height 54
click at [497, 120] on textarea "Great Private Tours Guide Name: WhatsApp [PHONE_NUMBER] * Microflite Helicopter…" at bounding box center [615, 108] width 257 height 54
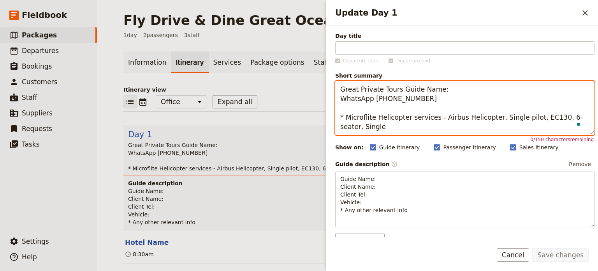
click at [400, 130] on textarea "Great Private Tours Guide Name: WhatsApp [PHONE_NUMBER] * Microflite Helicopter…" at bounding box center [464, 108] width 259 height 54
click at [343, 120] on textarea "Great Private Tours Guide Name: WhatsApp [PHONE_NUMBER] * Microflite Helicopter…" at bounding box center [464, 108] width 259 height 54
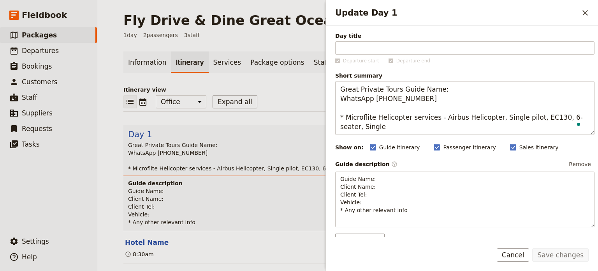
drag, startPoint x: 580, startPoint y: 14, endPoint x: 554, endPoint y: 2, distance: 28.6
click at [580, 12] on button "​" at bounding box center [585, 12] width 13 height 13
